Goal: Task Accomplishment & Management: Manage account settings

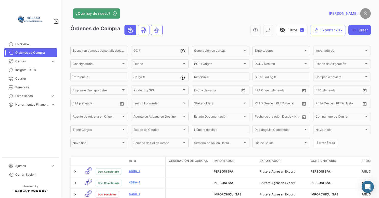
scroll to position [128, 0]
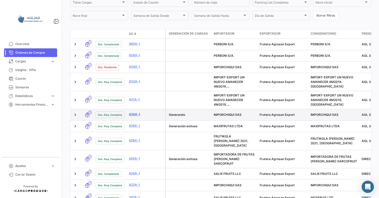
click at [134, 117] on link "430A-1" at bounding box center [146, 114] width 34 height 5
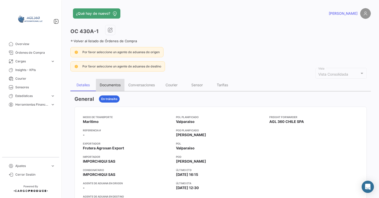
click at [108, 83] on div "Documentos" at bounding box center [110, 85] width 21 height 4
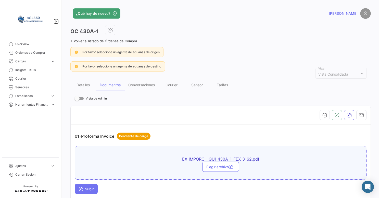
click at [91, 189] on span "Subir" at bounding box center [86, 189] width 15 height 4
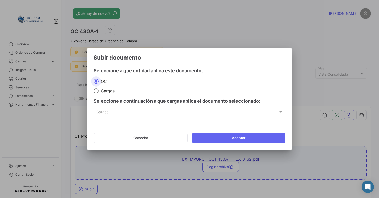
click at [109, 93] on span "Cargas" at bounding box center [107, 90] width 16 height 5
click at [99, 93] on input "Cargas" at bounding box center [96, 90] width 5 height 5
radio input "true"
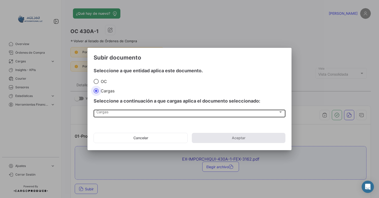
click at [116, 109] on div "Cargas Cargas" at bounding box center [189, 113] width 186 height 9
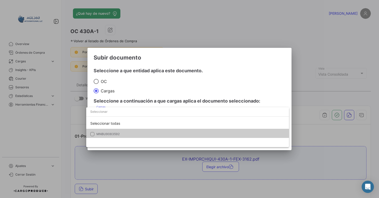
click at [112, 139] on div "Seleccionar todas MNBU9083592" at bounding box center [187, 128] width 203 height 40
click at [104, 135] on span "MNBU9083592" at bounding box center [107, 134] width 23 height 4
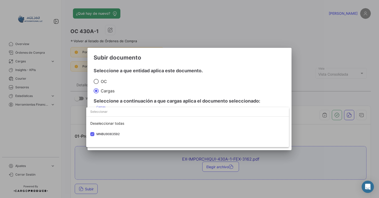
click at [112, 143] on div "Deseleccionar todas MNBU9083592" at bounding box center [187, 128] width 203 height 40
click at [312, 68] on div at bounding box center [189, 99] width 379 height 198
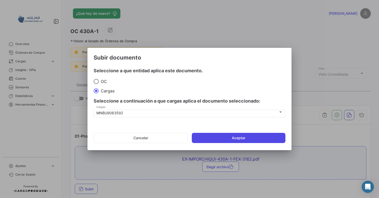
click at [232, 138] on button "Aceptar" at bounding box center [239, 138] width 94 height 10
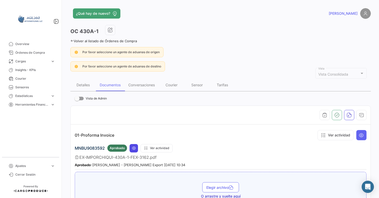
click at [132, 149] on icon at bounding box center [134, 148] width 4 height 4
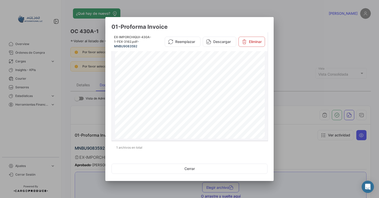
click at [172, 98] on div "Emisor RUT 77.089.369-0 Razón social FRUTERA AGROSAN EXPORT SPA Giro EXPORTADOR…" at bounding box center [190, 147] width 150 height 194
drag, startPoint x: 262, startPoint y: 59, endPoint x: 263, endPoint y: 76, distance: 16.6
click at [263, 76] on div "Emisor RUT 77.089.369-0 Razón social FRUTERA AGROSAN EXPORT SPA Giro EXPORTADOR…" at bounding box center [190, 147] width 150 height 194
click at [308, 41] on div at bounding box center [189, 99] width 379 height 198
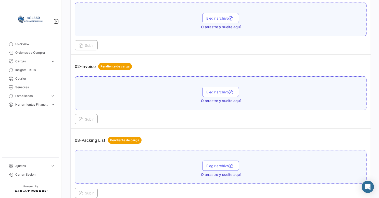
scroll to position [170, 0]
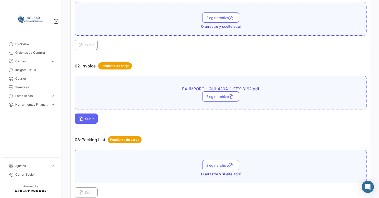
click at [91, 117] on span "Subir" at bounding box center [86, 119] width 15 height 4
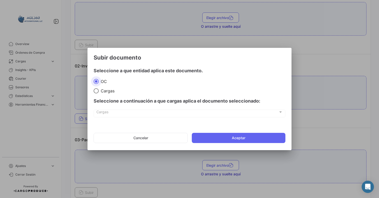
click at [109, 91] on span "Cargas" at bounding box center [107, 90] width 16 height 5
click at [99, 91] on input "Cargas" at bounding box center [96, 90] width 5 height 5
radio input "true"
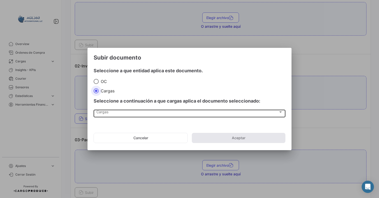
click at [115, 117] on div "Cargas Cargas" at bounding box center [189, 113] width 186 height 9
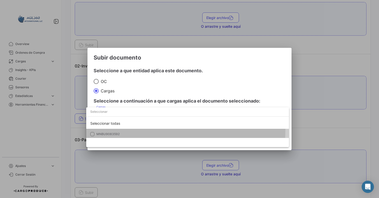
click at [112, 130] on mat-option "MNBU9083592" at bounding box center [187, 134] width 203 height 11
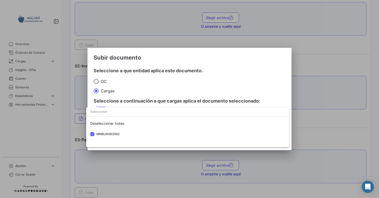
click at [201, 153] on div at bounding box center [189, 99] width 379 height 198
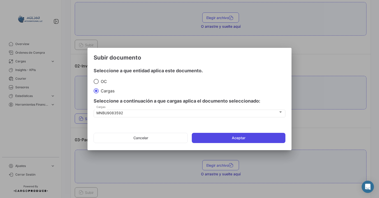
click at [222, 139] on button "Aceptar" at bounding box center [239, 138] width 94 height 10
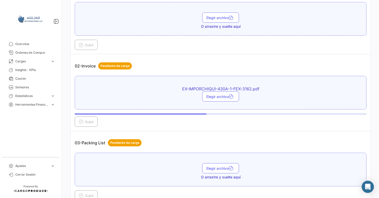
click at [265, 138] on div "03-Packing List Pendiente de carga" at bounding box center [221, 142] width 292 height 15
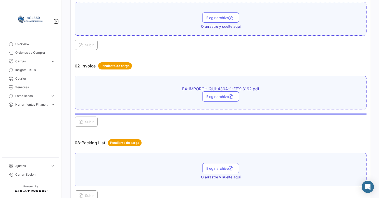
click at [245, 120] on div "Subir" at bounding box center [221, 120] width 292 height 13
click at [172, 123] on div "Subir" at bounding box center [221, 120] width 292 height 13
click at [184, 94] on div "Elegir archivo" at bounding box center [221, 97] width 286 height 10
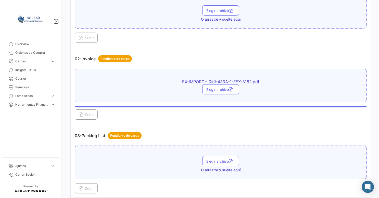
scroll to position [178, 0]
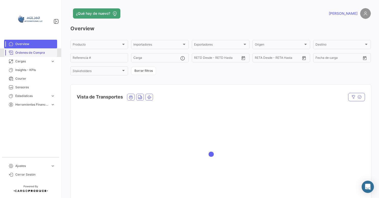
click at [30, 54] on span "Órdenes de Compra" at bounding box center [35, 52] width 40 height 5
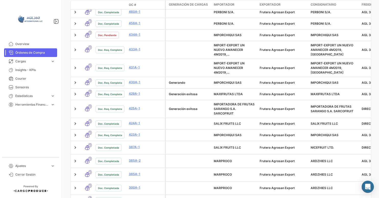
scroll to position [161, 0]
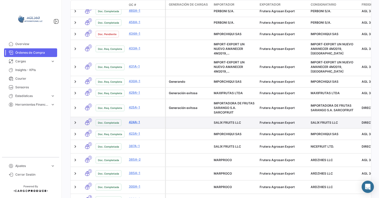
click at [135, 123] on link "424A-1" at bounding box center [146, 122] width 34 height 5
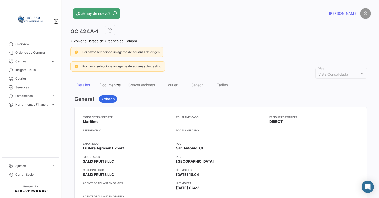
click at [118, 85] on div "Documentos" at bounding box center [110, 85] width 21 height 4
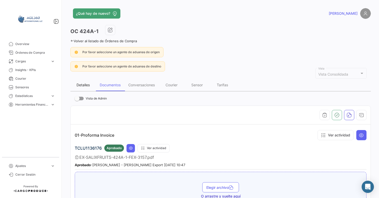
click at [86, 84] on div "Detalles" at bounding box center [83, 85] width 13 height 4
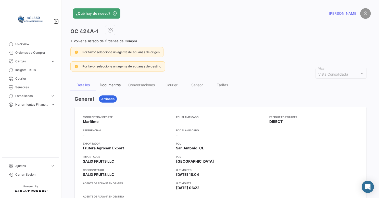
click at [112, 82] on div "Documentos" at bounding box center [110, 85] width 29 height 12
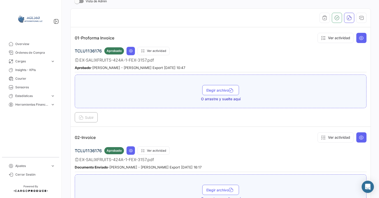
scroll to position [60, 0]
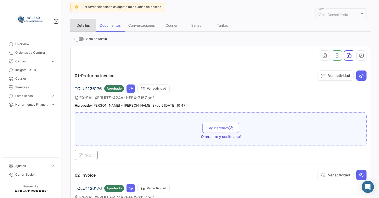
click at [85, 23] on div "Detalles" at bounding box center [83, 25] width 13 height 4
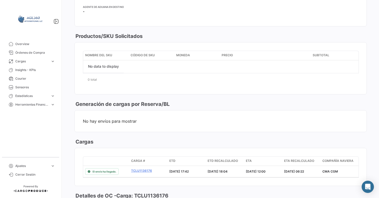
scroll to position [204, 0]
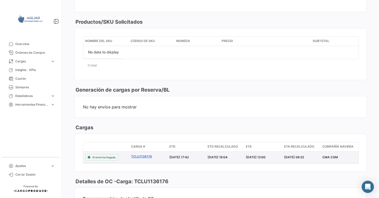
click at [141, 155] on link "TCLU1136176" at bounding box center [148, 157] width 34 height 5
click at [139, 155] on link "TCLU1136176" at bounding box center [148, 157] width 34 height 5
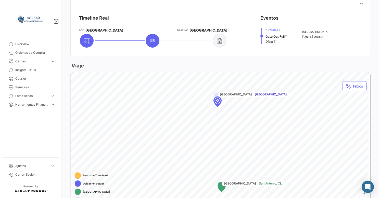
scroll to position [207, 0]
click at [272, 37] on span "Gate Out Full" at bounding box center [274, 37] width 19 height 4
click at [271, 32] on span "7 Eventos + Gate Out Full Días: 7" at bounding box center [276, 36] width 22 height 16
click at [273, 30] on span "7 Eventos +" at bounding box center [276, 30] width 22 height 4
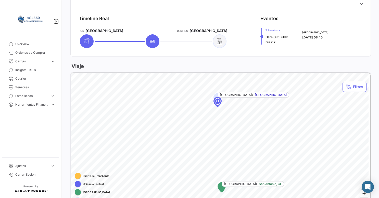
click at [272, 39] on span "7 Eventos + Gate Out Full Días: 7" at bounding box center [276, 36] width 22 height 16
click at [292, 36] on div "7 Eventos + Gate Out Full Días: 7" at bounding box center [278, 36] width 36 height 16
click at [286, 35] on icon at bounding box center [286, 36] width 3 height 3
click at [319, 35] on span "02/09/2025 08:40" at bounding box center [312, 37] width 20 height 4
click at [155, 39] on icon at bounding box center [152, 41] width 6 height 6
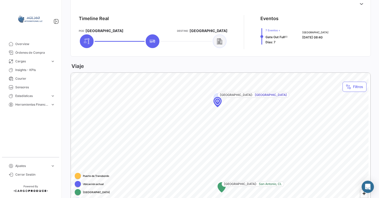
click at [216, 44] on div at bounding box center [220, 41] width 14 height 14
click at [259, 96] on span "[GEOGRAPHIC_DATA]" at bounding box center [271, 95] width 32 height 5
click at [316, 37] on span "02/09/2025 08:40" at bounding box center [312, 37] width 20 height 4
click at [360, 5] on icon at bounding box center [361, 3] width 5 height 5
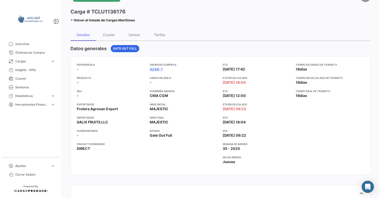
scroll to position [0, 0]
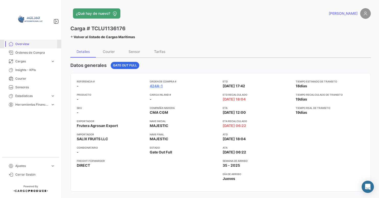
click at [36, 44] on span "Overview" at bounding box center [35, 44] width 40 height 5
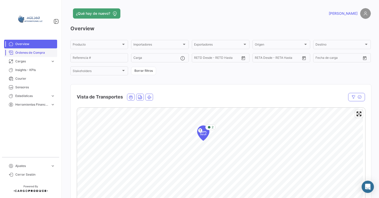
click at [19, 50] on span "Órdenes de Compra" at bounding box center [35, 52] width 40 height 5
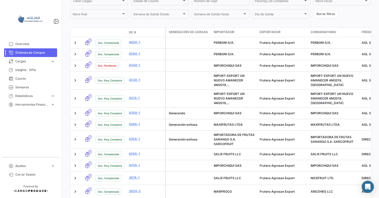
scroll to position [130, 0]
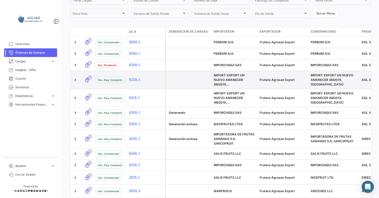
click at [188, 89] on datatable-body-cell at bounding box center [189, 80] width 46 height 18
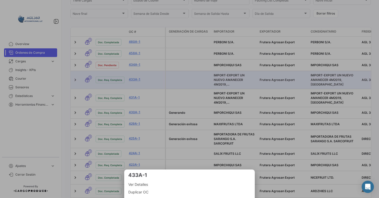
click at [40, 124] on div at bounding box center [189, 99] width 379 height 198
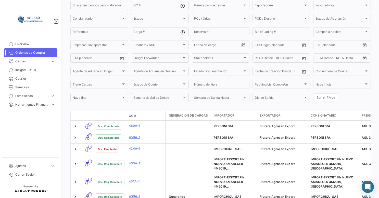
scroll to position [37, 0]
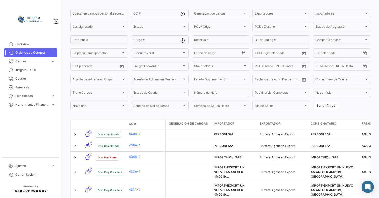
drag, startPoint x: 371, startPoint y: 60, endPoint x: 371, endPoint y: 69, distance: 9.7
click at [371, 69] on div "¿Qué hay de nuevo? André Órdenes de Compra visibility_off Filtros ✓ Exportar.xl…" at bounding box center [220, 99] width 317 height 198
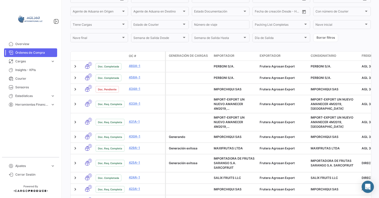
scroll to position [99, 0]
